Goal: Task Accomplishment & Management: Complete application form

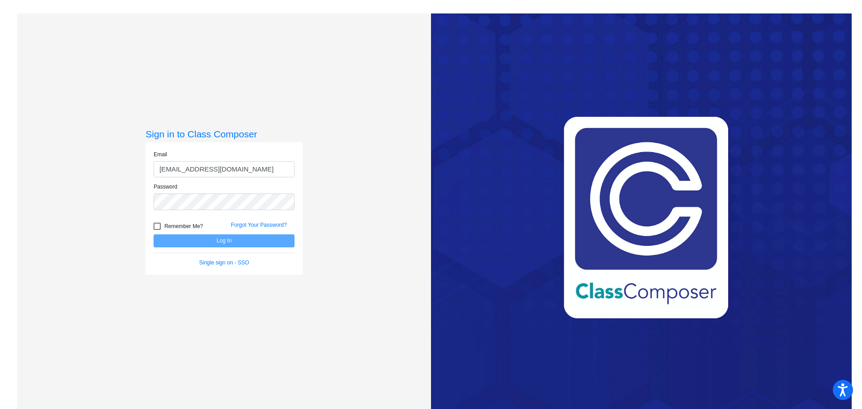
type input "[EMAIL_ADDRESS][DOMAIN_NAME]"
click at [154, 234] on button "Log In" at bounding box center [224, 240] width 141 height 13
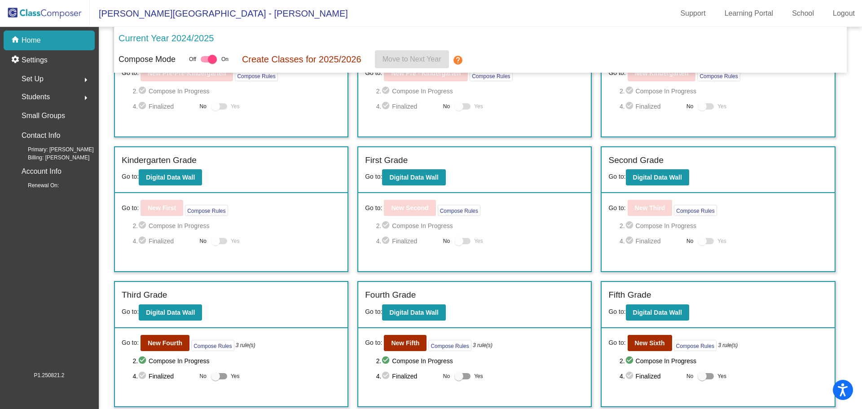
scroll to position [118, 0]
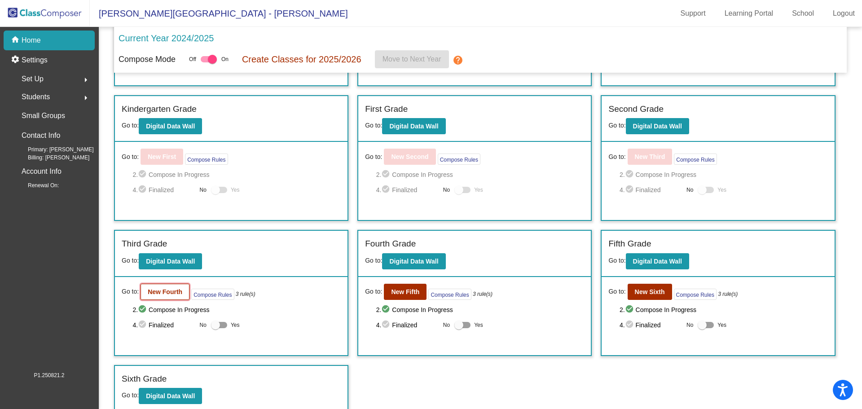
click at [164, 291] on b "New Fourth" at bounding box center [165, 291] width 35 height 7
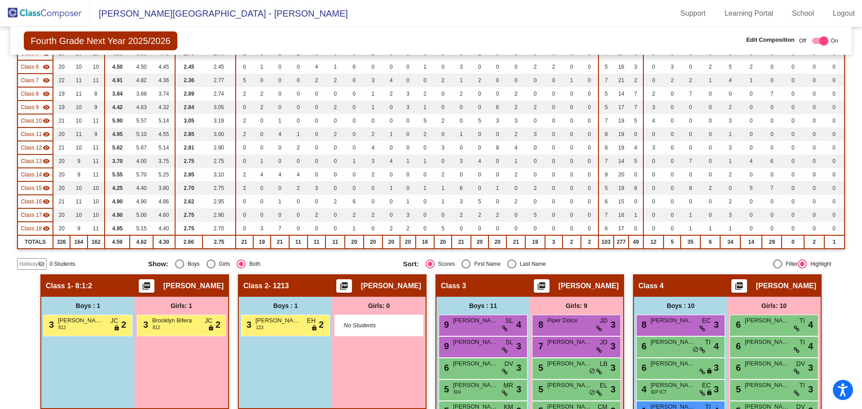
scroll to position [158, 0]
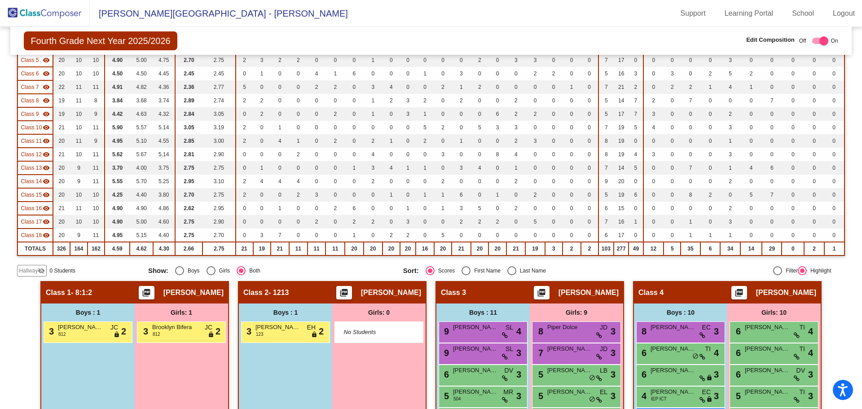
click at [37, 268] on span "Hallway" at bounding box center [28, 271] width 19 height 8
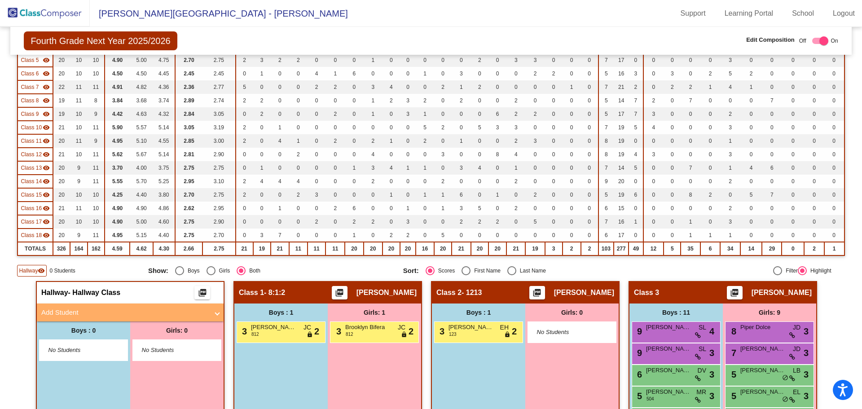
click at [62, 311] on mat-panel-title "Add Student" at bounding box center [124, 313] width 167 height 10
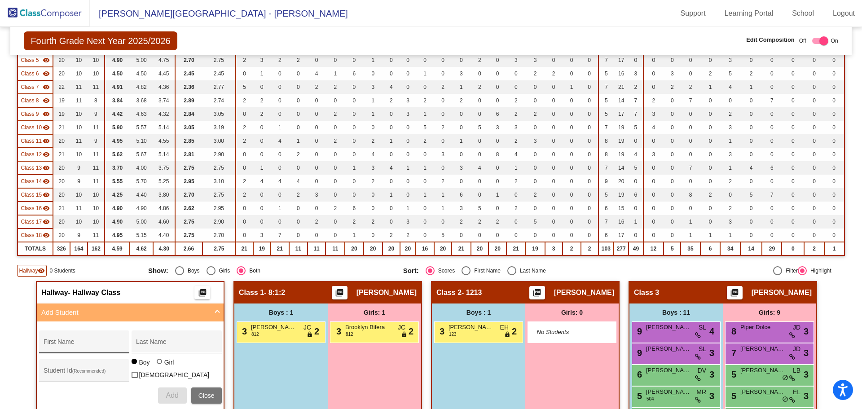
click at [62, 346] on input "First Name" at bounding box center [84, 345] width 81 height 7
type input "[PERSON_NAME]"
click at [150, 338] on div "Last Name" at bounding box center [176, 344] width 81 height 18
type input "[PERSON_NAME]"
click at [157, 364] on div at bounding box center [159, 361] width 5 height 5
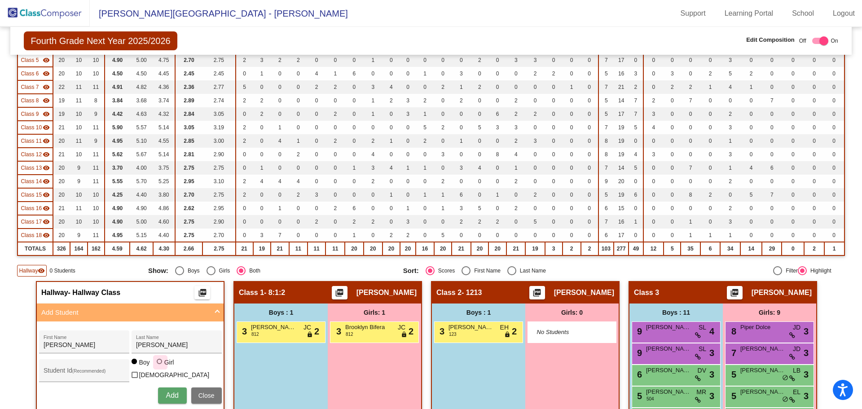
click at [160, 366] on input "Girl" at bounding box center [160, 366] width 0 height 0
radio input "true"
click at [55, 372] on input "Student Id (Recommended)" at bounding box center [84, 373] width 81 height 7
type input "110755"
click at [169, 391] on span "Add" at bounding box center [172, 395] width 13 height 8
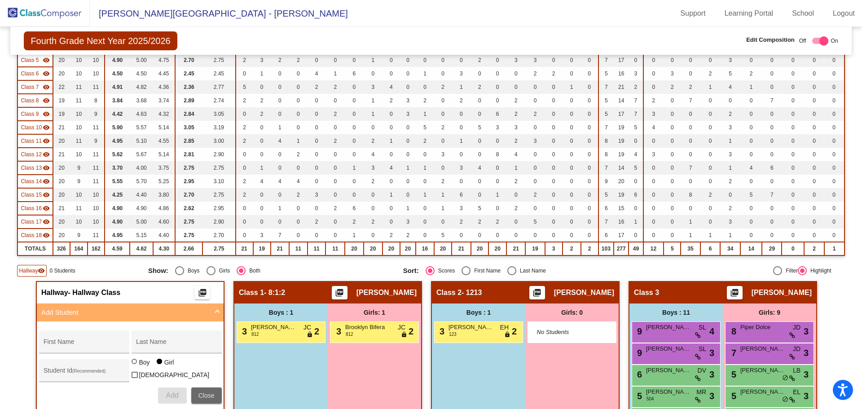
click at [202, 392] on span "Close" at bounding box center [206, 395] width 16 height 7
